Goal: Task Accomplishment & Management: Use online tool/utility

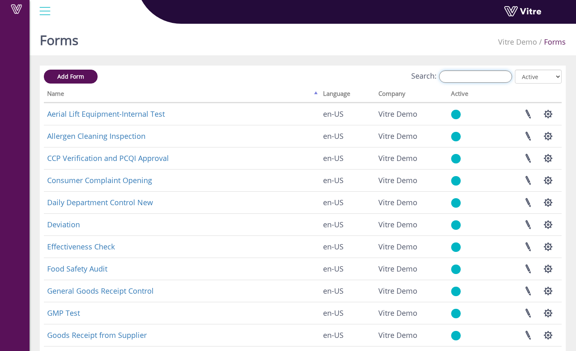
click at [469, 73] on input "Search:" at bounding box center [475, 77] width 73 height 12
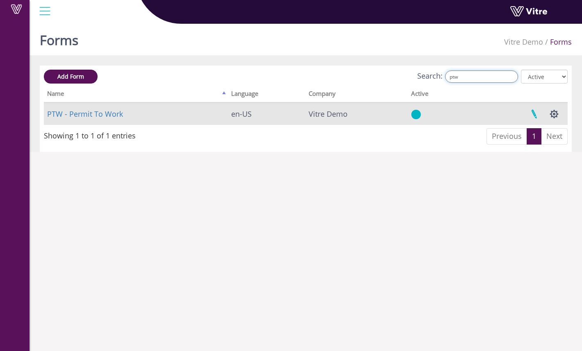
type input "ptw"
click at [537, 118] on link at bounding box center [534, 114] width 21 height 22
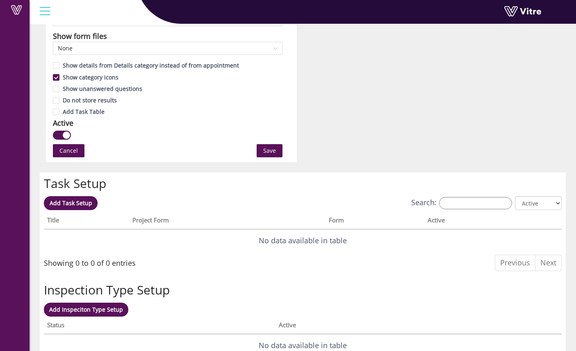
scroll to position [461, 0]
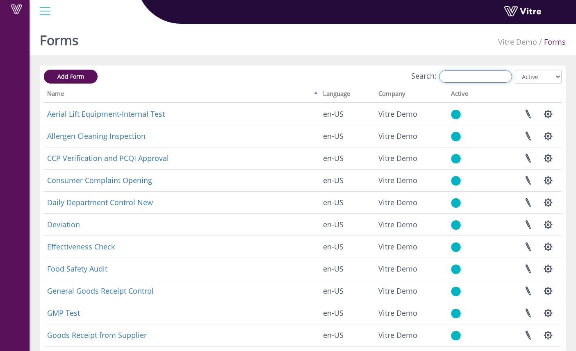
click at [490, 77] on input "Search:" at bounding box center [475, 77] width 73 height 12
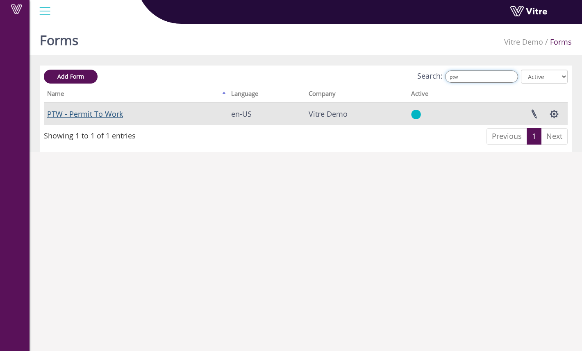
type input "ptw"
click at [113, 113] on link "PTW - Permit To Work" at bounding box center [85, 114] width 76 height 10
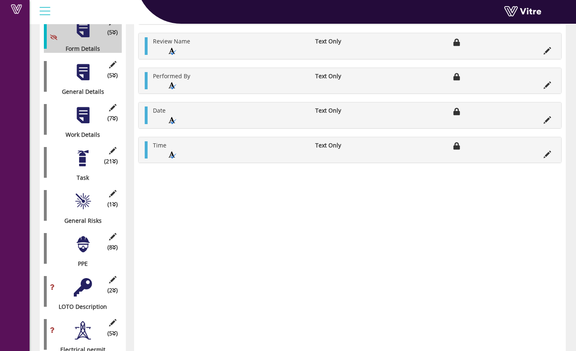
scroll to position [145, 0]
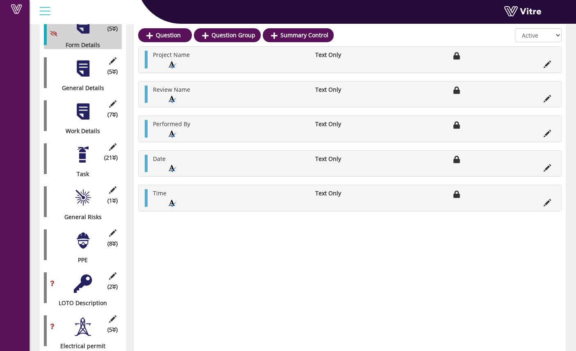
click at [75, 153] on div at bounding box center [83, 155] width 18 height 18
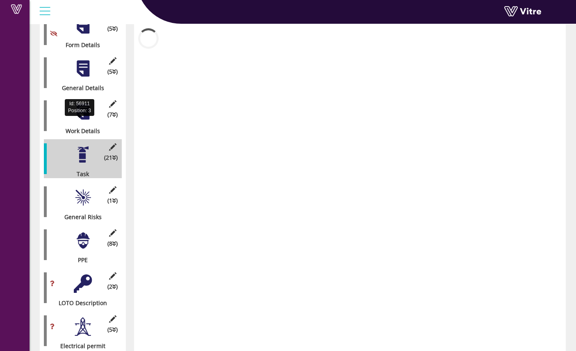
click at [95, 127] on div "Work Details" at bounding box center [80, 131] width 72 height 8
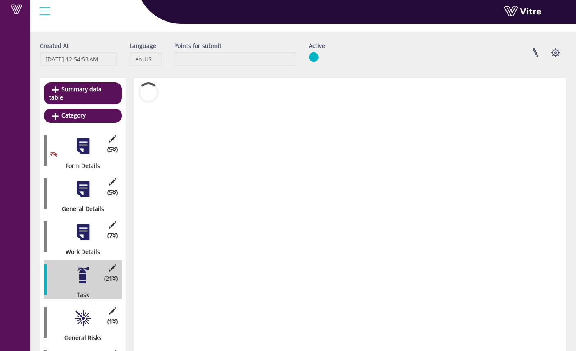
scroll to position [5, 0]
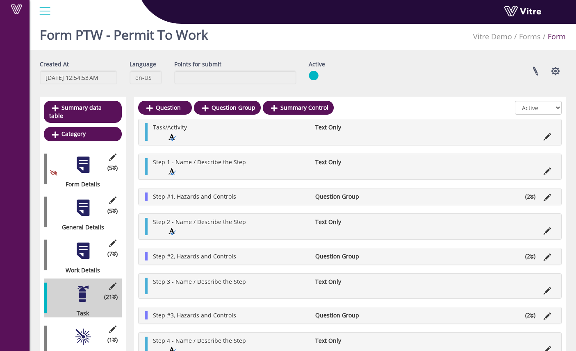
click at [84, 199] on div at bounding box center [83, 208] width 18 height 18
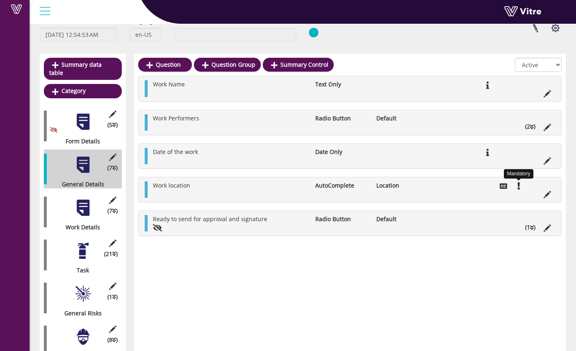
scroll to position [71, 0]
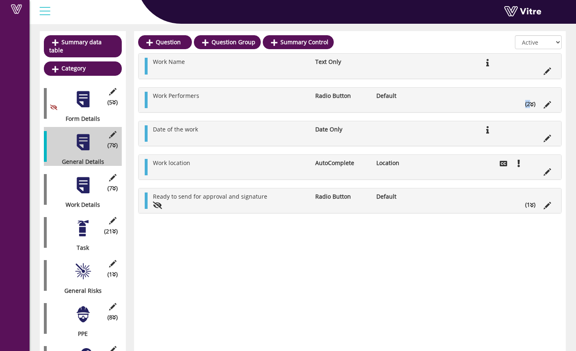
click at [533, 108] on div "Work Performers Radio Button Default (2 )" at bounding box center [350, 100] width 423 height 25
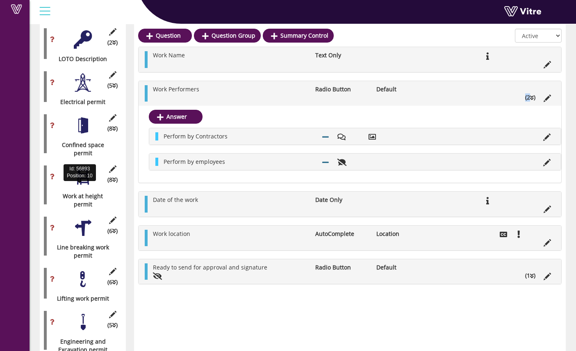
scroll to position [390, 0]
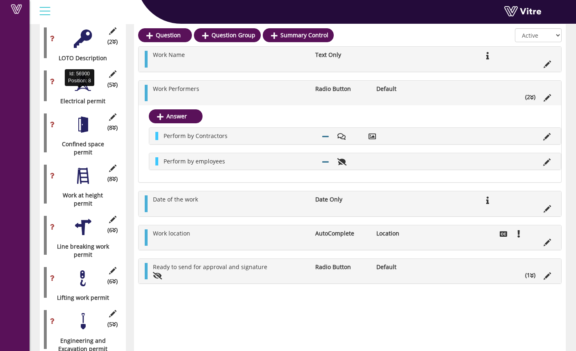
click at [77, 97] on div "Electrical permit" at bounding box center [80, 101] width 72 height 8
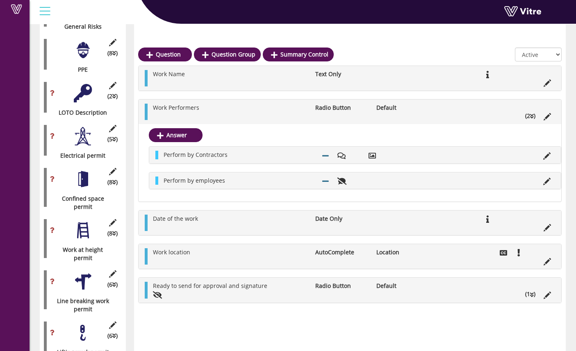
scroll to position [320, 0]
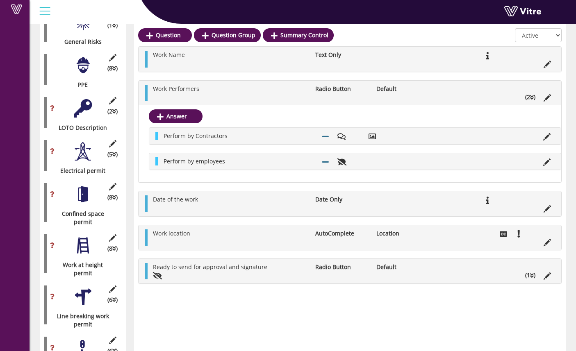
click at [75, 106] on div at bounding box center [83, 108] width 18 height 18
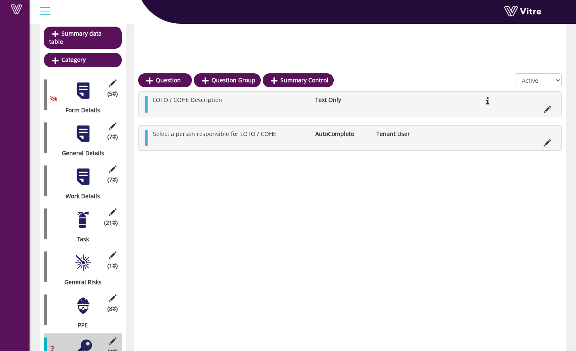
scroll to position [0, 0]
